Goal: Obtain resource: Obtain resource

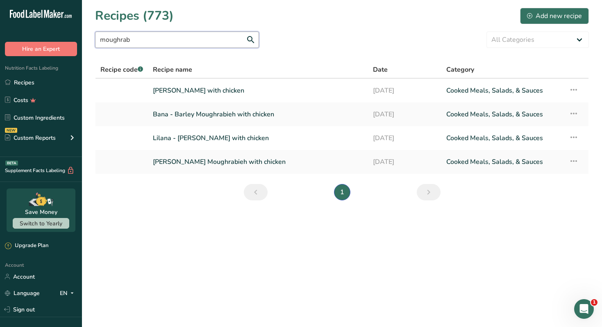
click at [150, 39] on input "moughrab" at bounding box center [177, 40] width 164 height 16
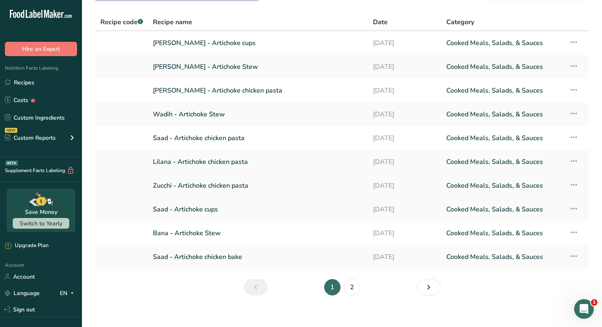
scroll to position [55, 0]
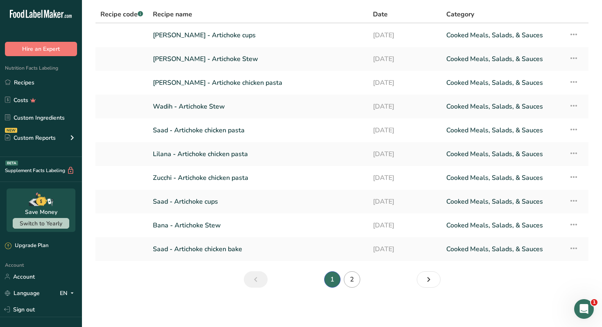
type input "artichoke"
click at [351, 281] on link "2" at bounding box center [352, 279] width 16 height 16
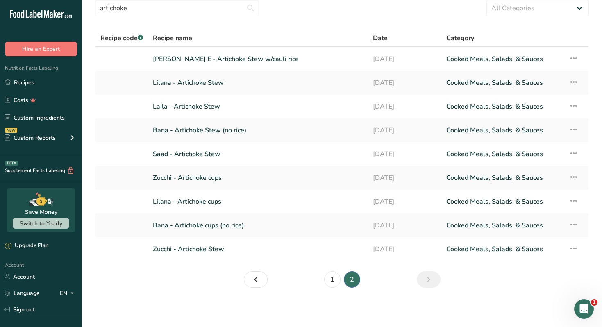
scroll to position [32, 0]
click at [332, 284] on link "1" at bounding box center [332, 279] width 16 height 16
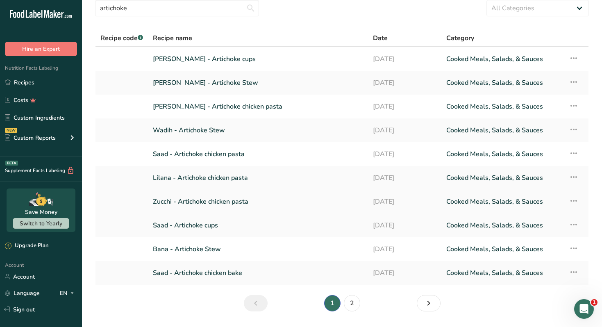
click at [238, 204] on link "Zucchi - Artichoke chicken pasta" at bounding box center [258, 201] width 210 height 17
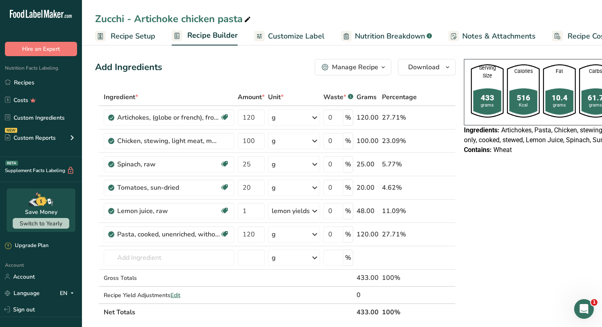
click at [374, 66] on div "Manage Recipe" at bounding box center [355, 67] width 46 height 10
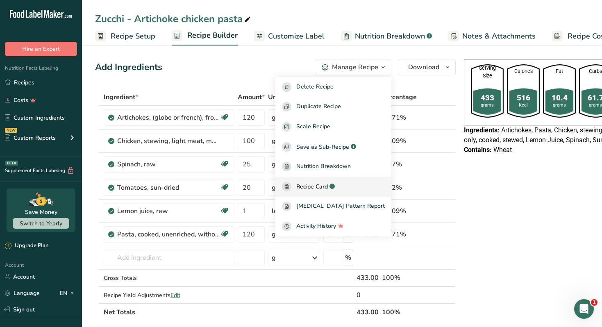
click at [328, 183] on span "Recipe Card" at bounding box center [312, 186] width 32 height 9
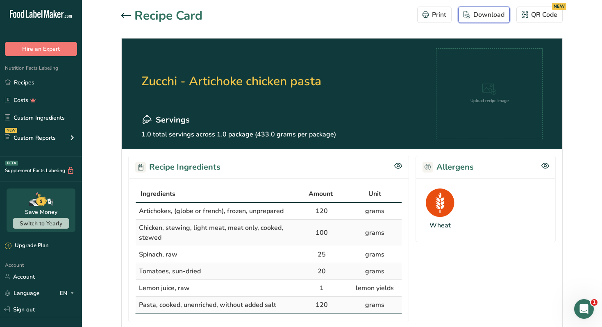
click at [476, 18] on div "Download" at bounding box center [484, 15] width 41 height 10
click at [385, 18] on div "Recipe Card Print Download QR Code NEW" at bounding box center [342, 16] width 442 height 18
click at [56, 82] on link "Recipes" at bounding box center [41, 83] width 82 height 16
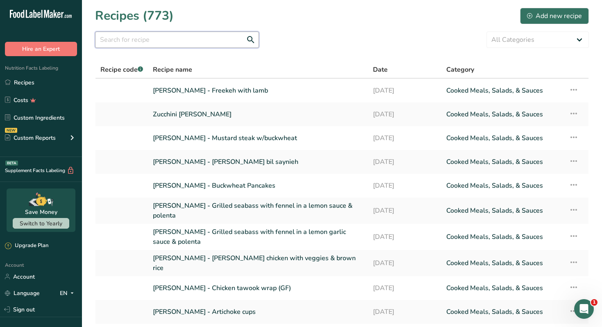
click at [172, 44] on input "text" at bounding box center [177, 40] width 164 height 16
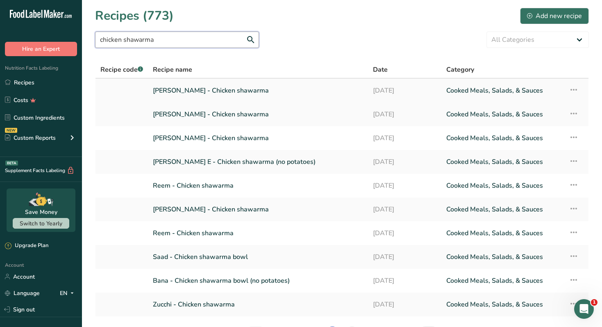
type input "chicken shawarma"
click at [230, 91] on link "[PERSON_NAME] - Chicken shawarma" at bounding box center [258, 90] width 210 height 17
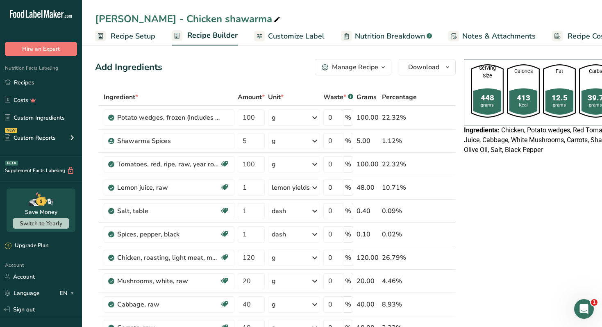
click at [361, 64] on div "Manage Recipe" at bounding box center [355, 67] width 46 height 10
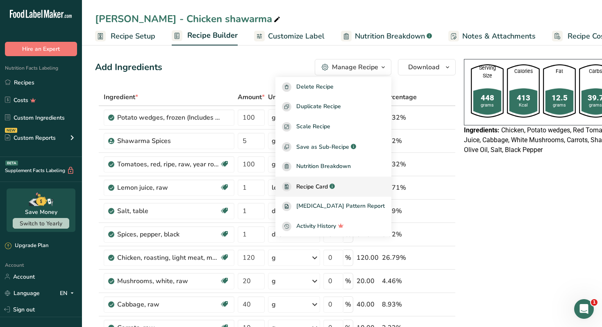
click at [327, 185] on span "Recipe Card" at bounding box center [312, 186] width 32 height 9
